Goal: Information Seeking & Learning: Check status

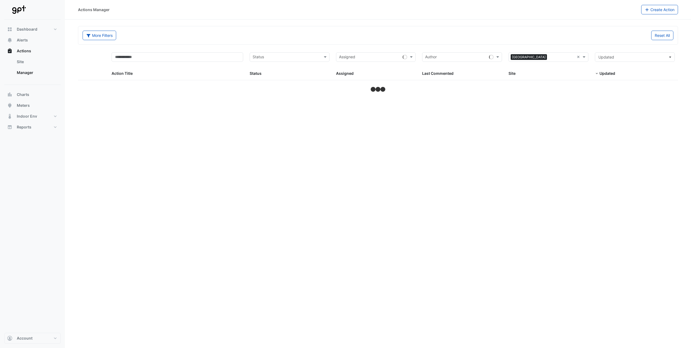
select select "**"
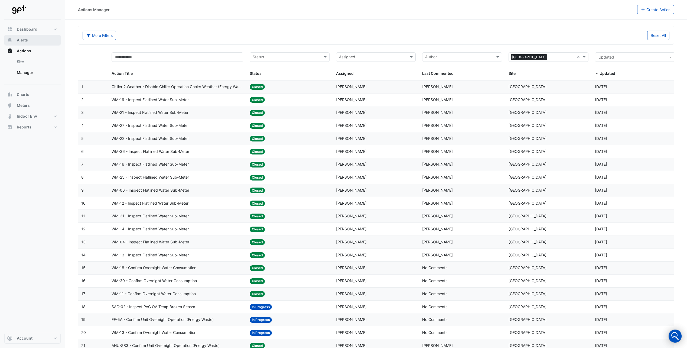
click at [26, 41] on span "Alerts" at bounding box center [22, 39] width 11 height 5
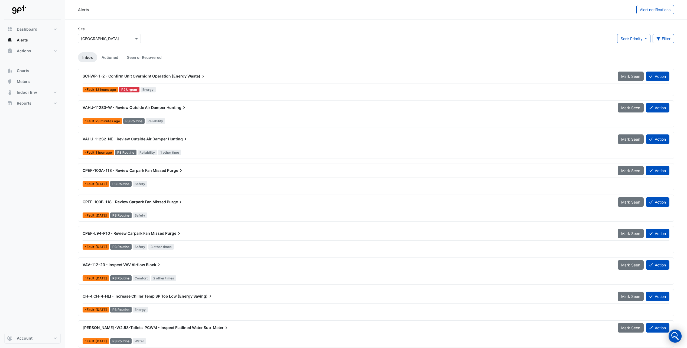
click at [87, 58] on link "Inbox" at bounding box center [87, 57] width 19 height 10
click at [112, 57] on link "Actioned" at bounding box center [109, 57] width 25 height 10
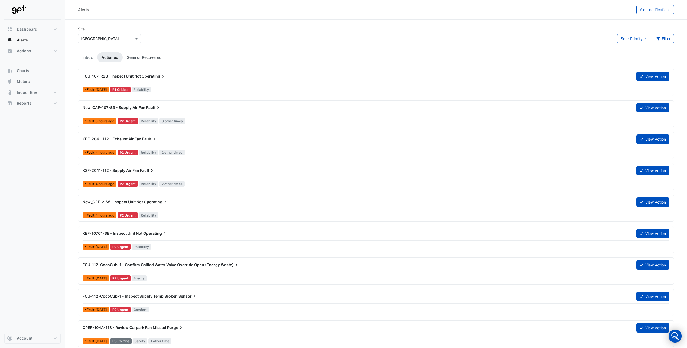
click at [142, 57] on link "Seen or Recovered" at bounding box center [144, 57] width 43 height 10
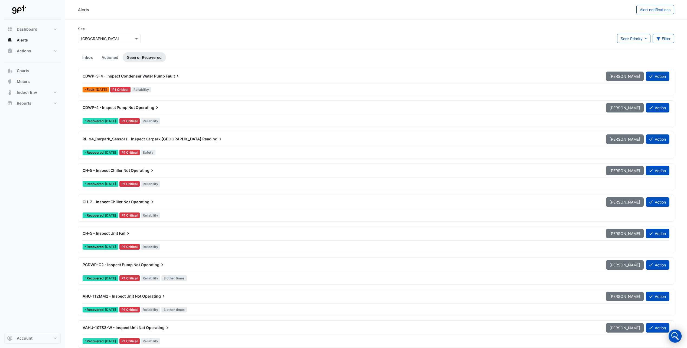
click at [89, 56] on link "Inbox" at bounding box center [87, 57] width 19 height 10
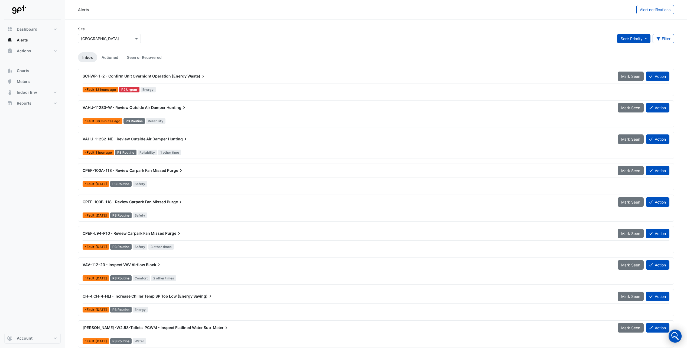
click at [640, 41] on span "Sort: Priority" at bounding box center [631, 38] width 22 height 5
click at [630, 41] on button "Sort: Priority" at bounding box center [633, 38] width 33 height 9
click at [514, 29] on div "Site × [GEOGRAPHIC_DATA] Sort: Priority Priority Updated Filter Title Priority …" at bounding box center [376, 37] width 602 height 22
click at [25, 48] on button "Actions" at bounding box center [32, 50] width 56 height 11
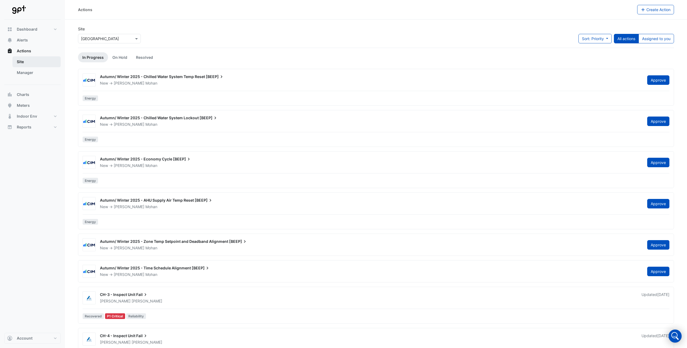
click at [19, 60] on link "Site" at bounding box center [36, 61] width 48 height 11
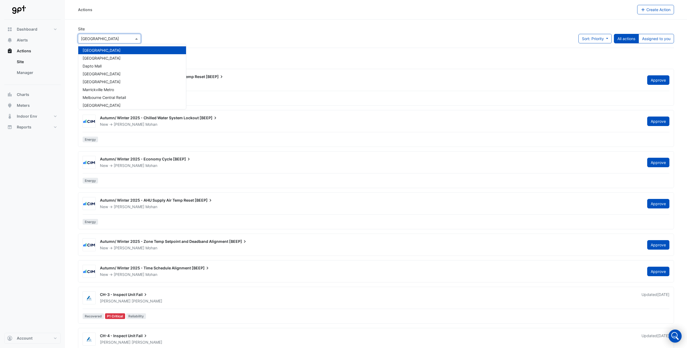
click at [135, 38] on span at bounding box center [137, 39] width 7 height 6
click at [120, 57] on span "[GEOGRAPHIC_DATA]" at bounding box center [102, 58] width 38 height 5
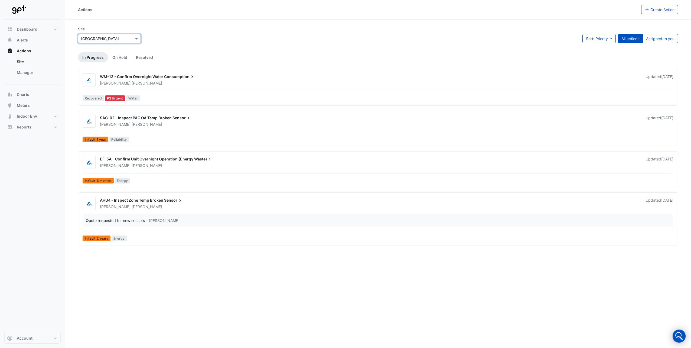
click at [222, 27] on div "Site × [GEOGRAPHIC_DATA] Sort: Priority Priority Updated All actions Assigned t…" at bounding box center [378, 37] width 606 height 22
click at [25, 72] on link "Manager" at bounding box center [36, 72] width 48 height 11
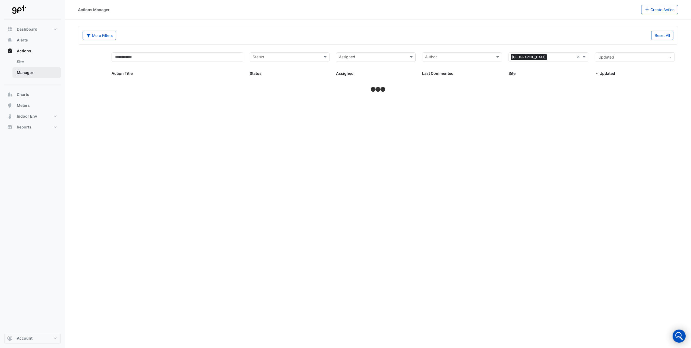
select select "**"
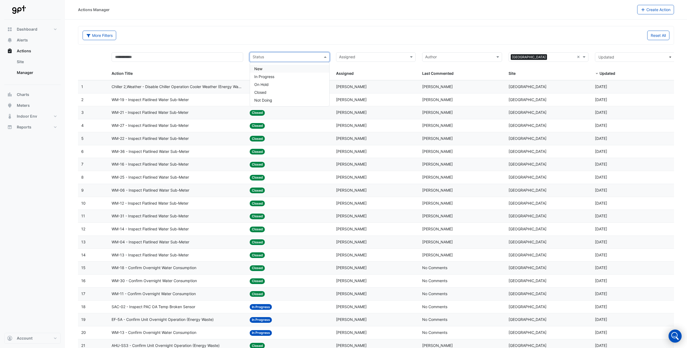
click at [326, 58] on span at bounding box center [325, 57] width 7 height 6
click at [291, 67] on div "New" at bounding box center [289, 69] width 79 height 8
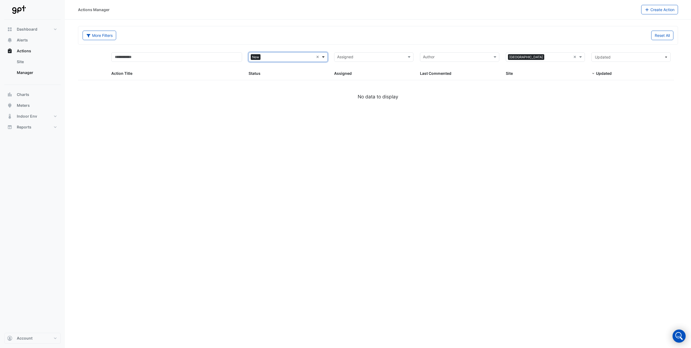
click at [324, 58] on span at bounding box center [323, 57] width 7 height 6
click at [302, 78] on div "In Progress" at bounding box center [288, 77] width 79 height 8
select select "**"
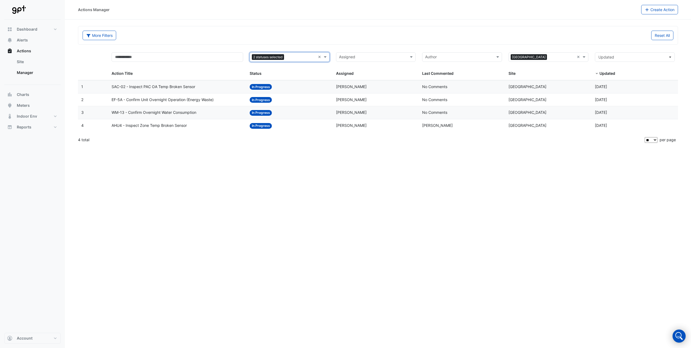
click at [167, 125] on span "AHU4 - Inspect Zone Temp Broken Sensor" at bounding box center [149, 125] width 75 height 6
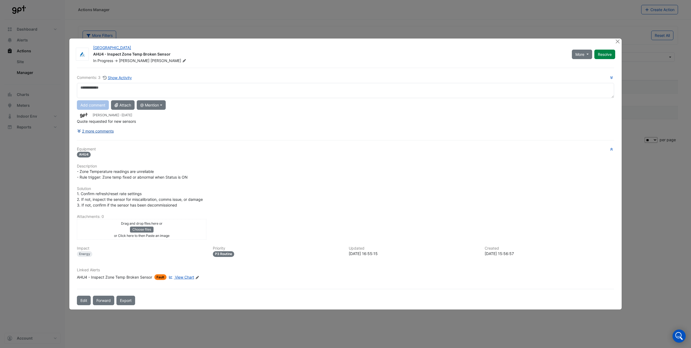
click at [106, 131] on button "2 more comments" at bounding box center [95, 130] width 37 height 9
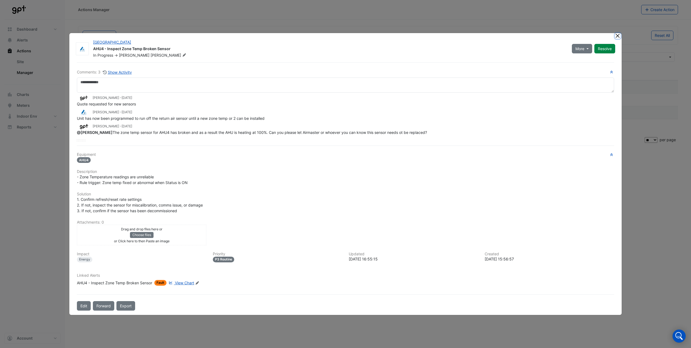
click at [619, 38] on button "Close" at bounding box center [618, 36] width 6 height 6
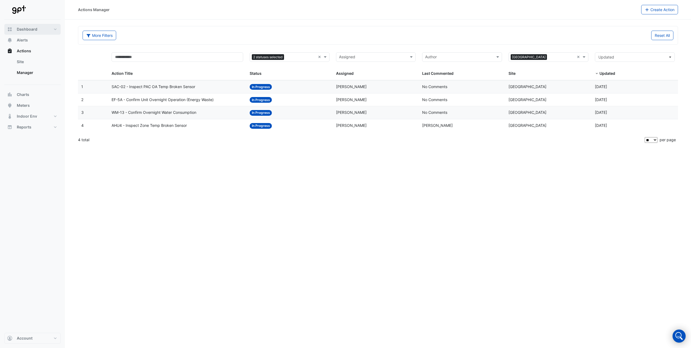
click at [32, 28] on span "Dashboard" at bounding box center [27, 29] width 21 height 5
select select "**"
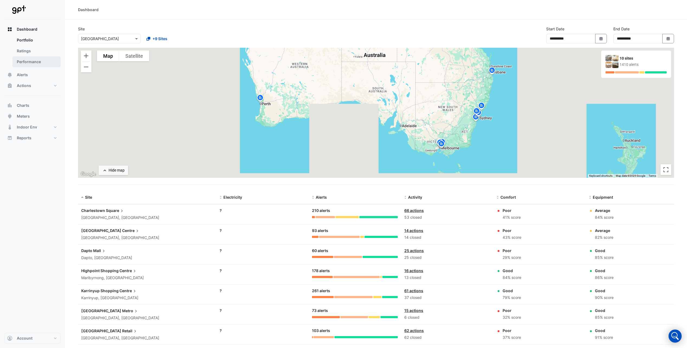
click at [32, 61] on link "Performance" at bounding box center [36, 61] width 48 height 11
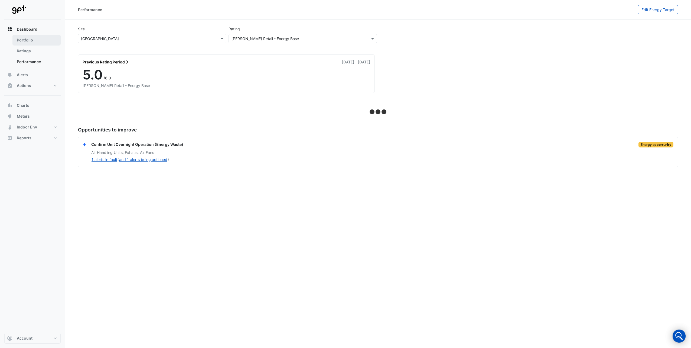
click at [29, 37] on link "Portfolio" at bounding box center [36, 40] width 48 height 11
select select "**"
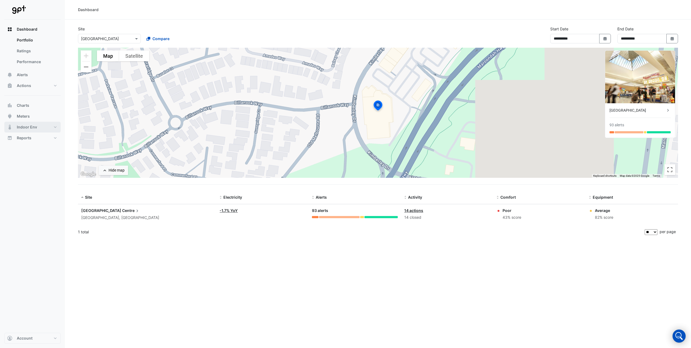
click at [32, 127] on span "Indoor Env" at bounding box center [27, 126] width 20 height 5
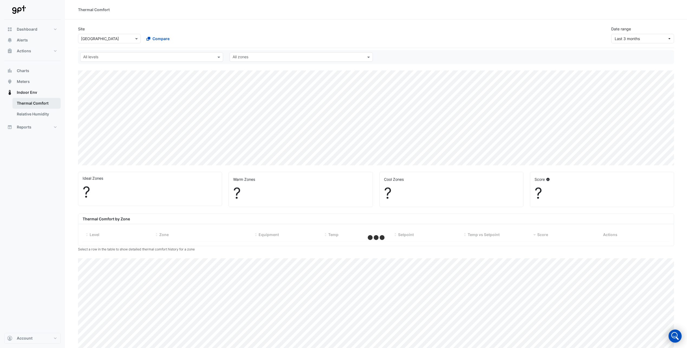
select select "**"
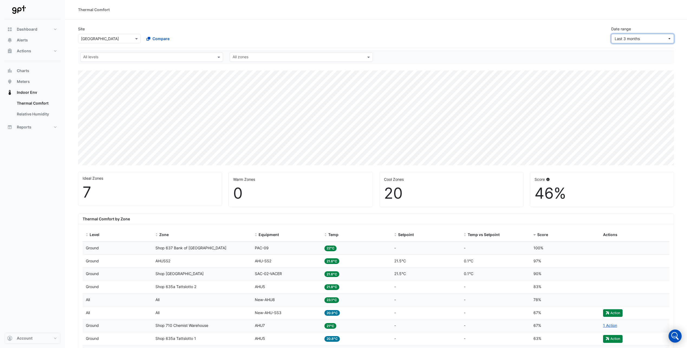
click at [670, 38] on button "Last 3 months" at bounding box center [642, 38] width 63 height 9
